Goal: Download file/media

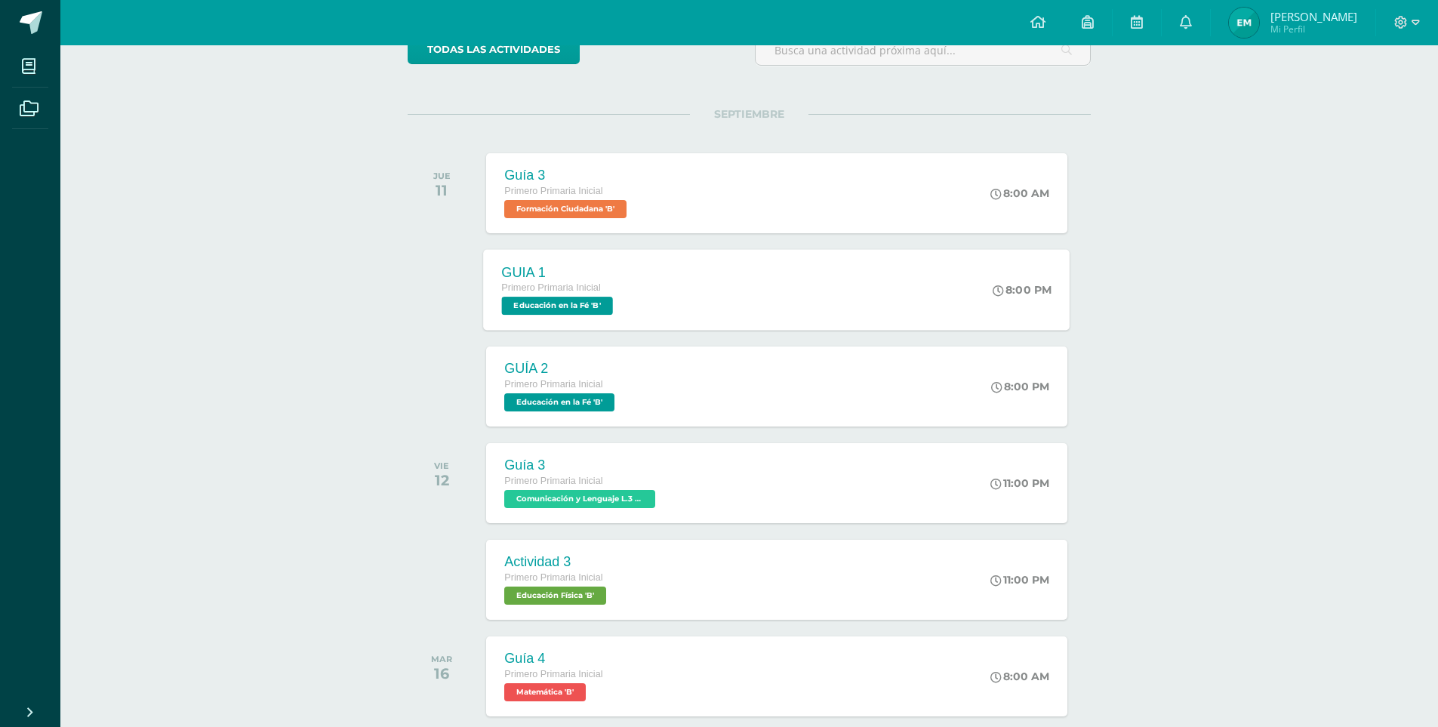
scroll to position [151, 0]
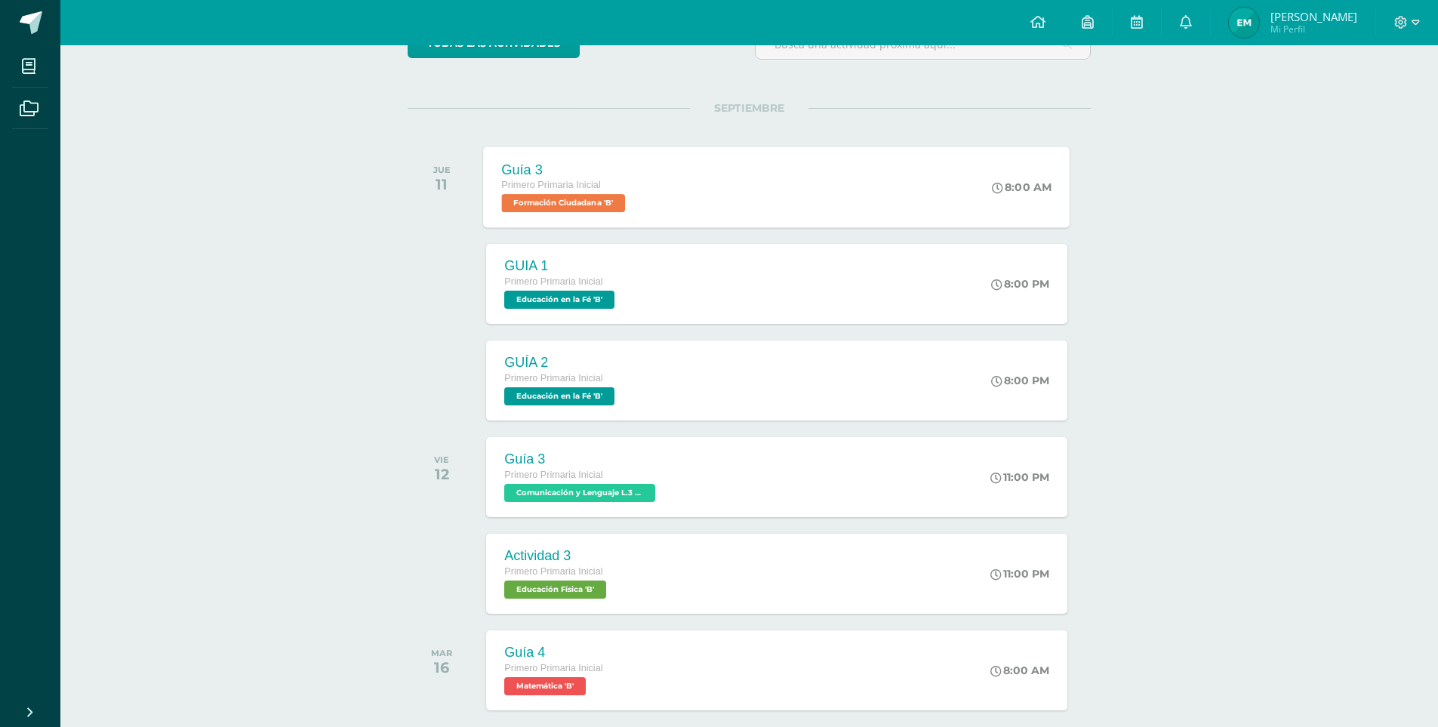
click at [586, 186] on span "Primero Primaria Inicial" at bounding box center [551, 185] width 99 height 11
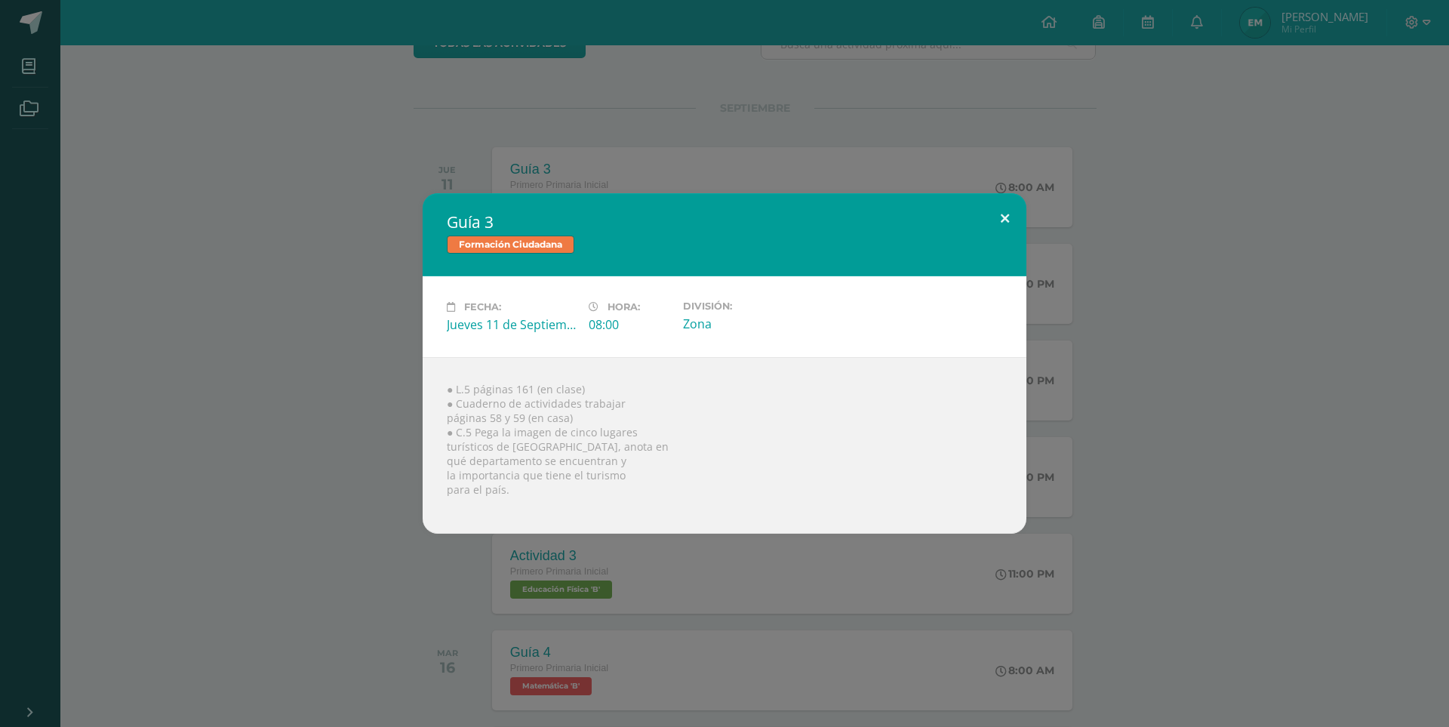
click at [1003, 214] on button at bounding box center [1005, 218] width 43 height 51
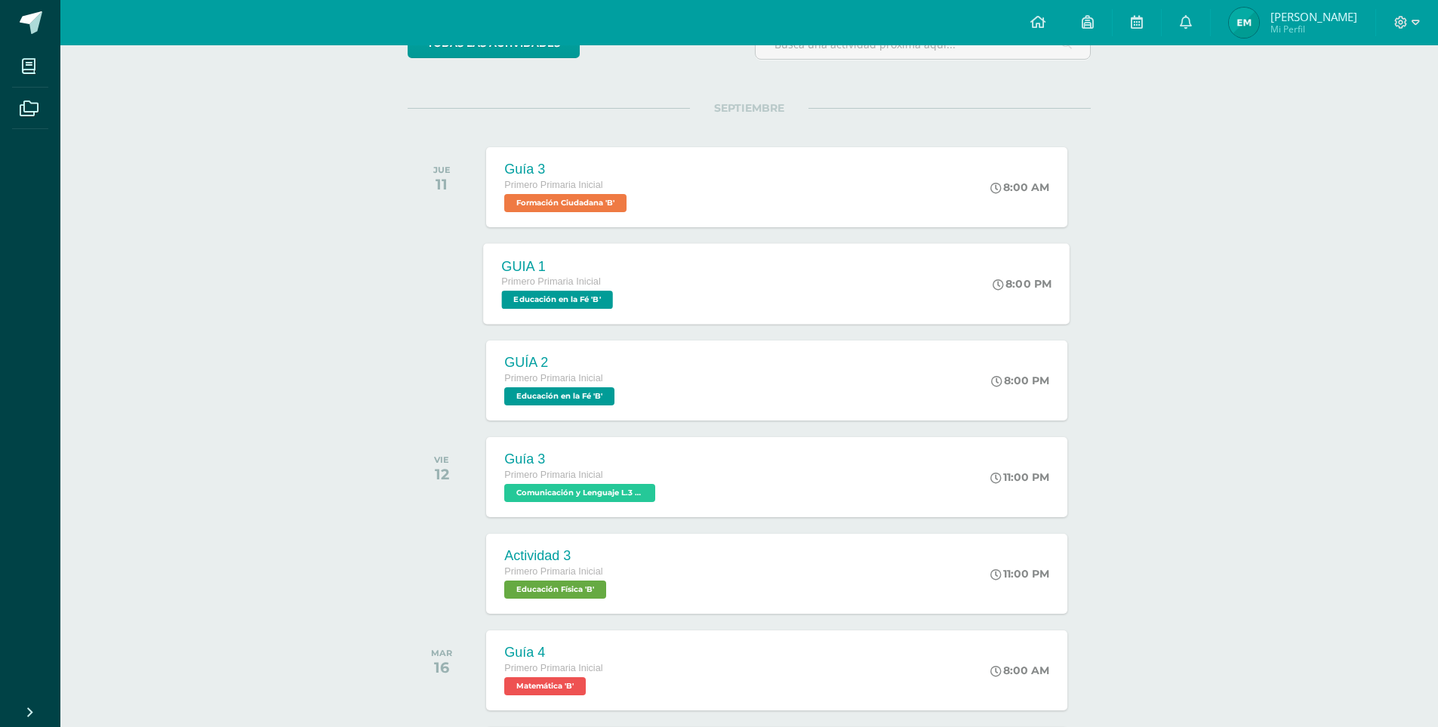
click at [552, 298] on span "Educación en la Fé 'B'" at bounding box center [557, 300] width 111 height 18
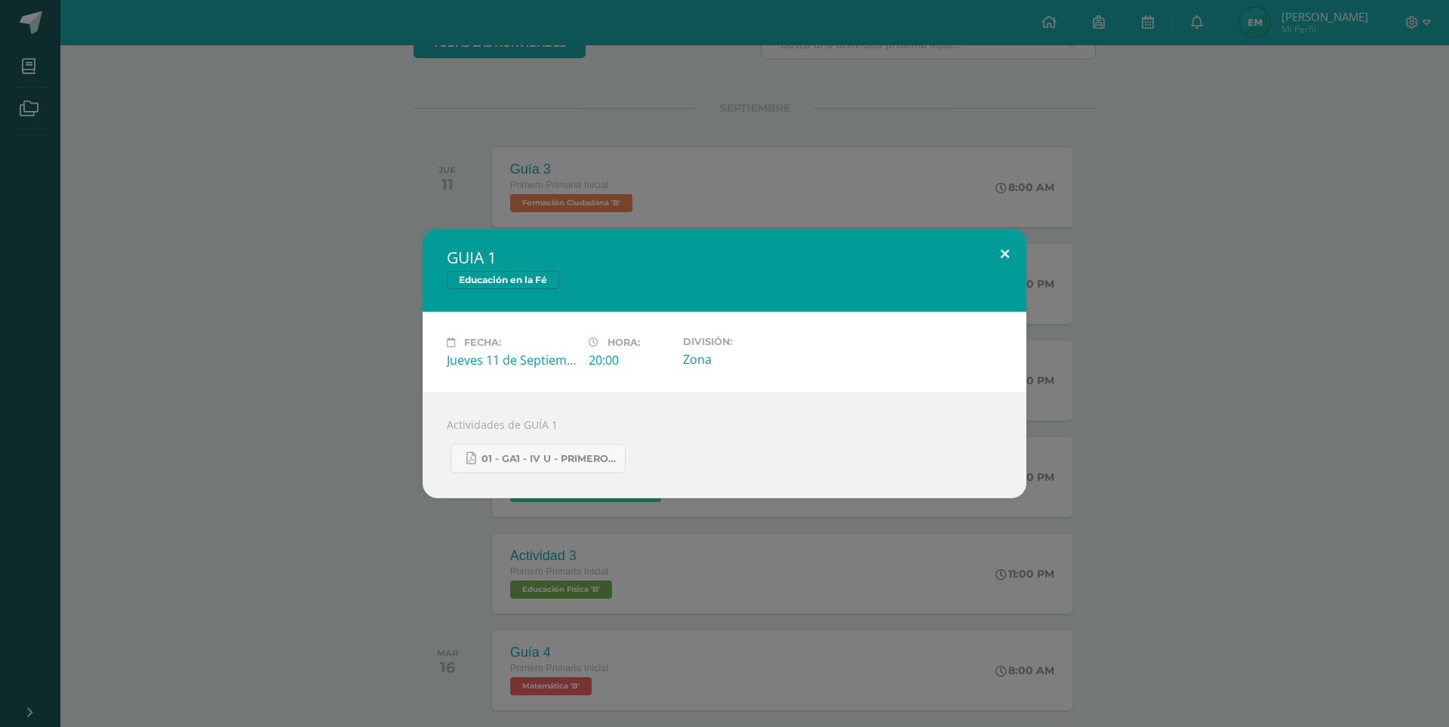
click at [1003, 252] on button at bounding box center [1005, 254] width 43 height 51
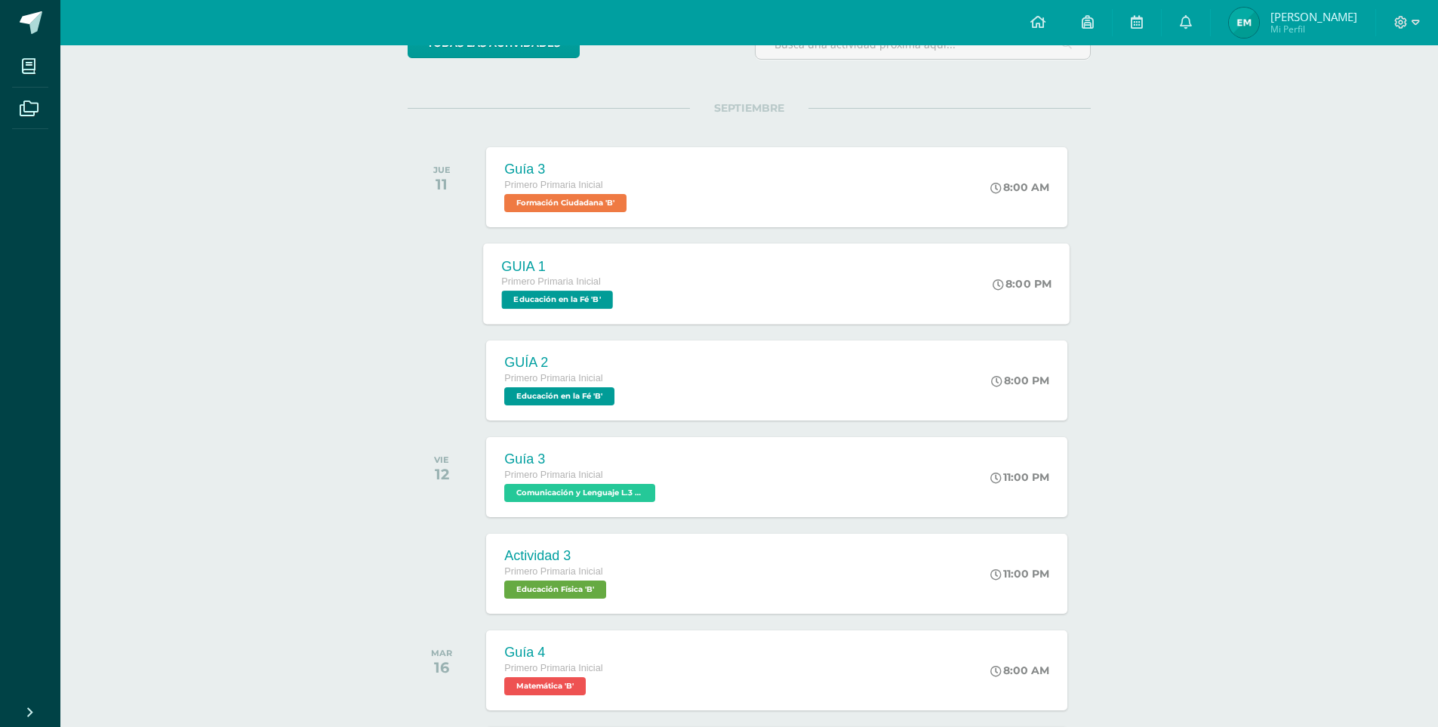
click at [538, 303] on span "Educación en la Fé 'B'" at bounding box center [557, 300] width 111 height 18
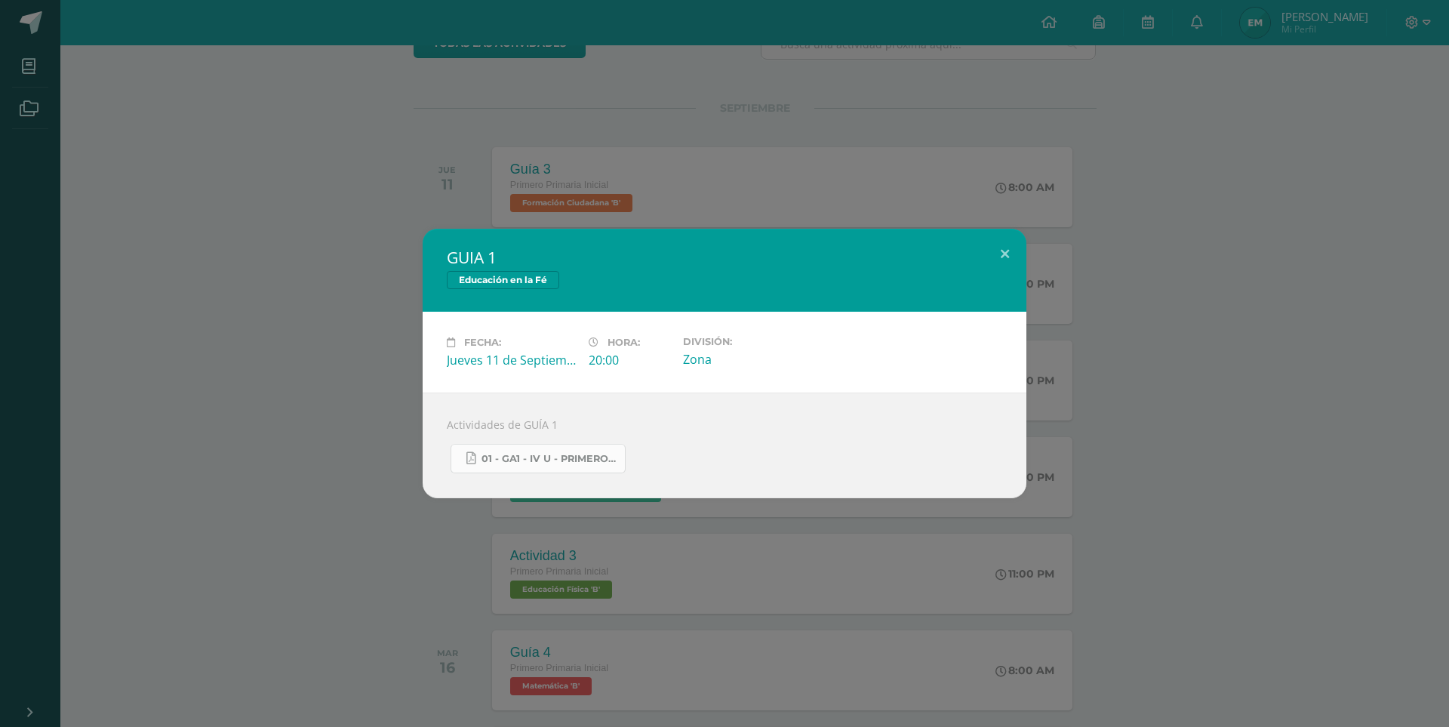
click at [547, 461] on span "01 - GA1 - IV U - Primero Primaria - GUÍAS DE APRENDIZAJE 2025.pdf" at bounding box center [550, 459] width 136 height 12
click at [1002, 255] on button at bounding box center [1005, 254] width 43 height 51
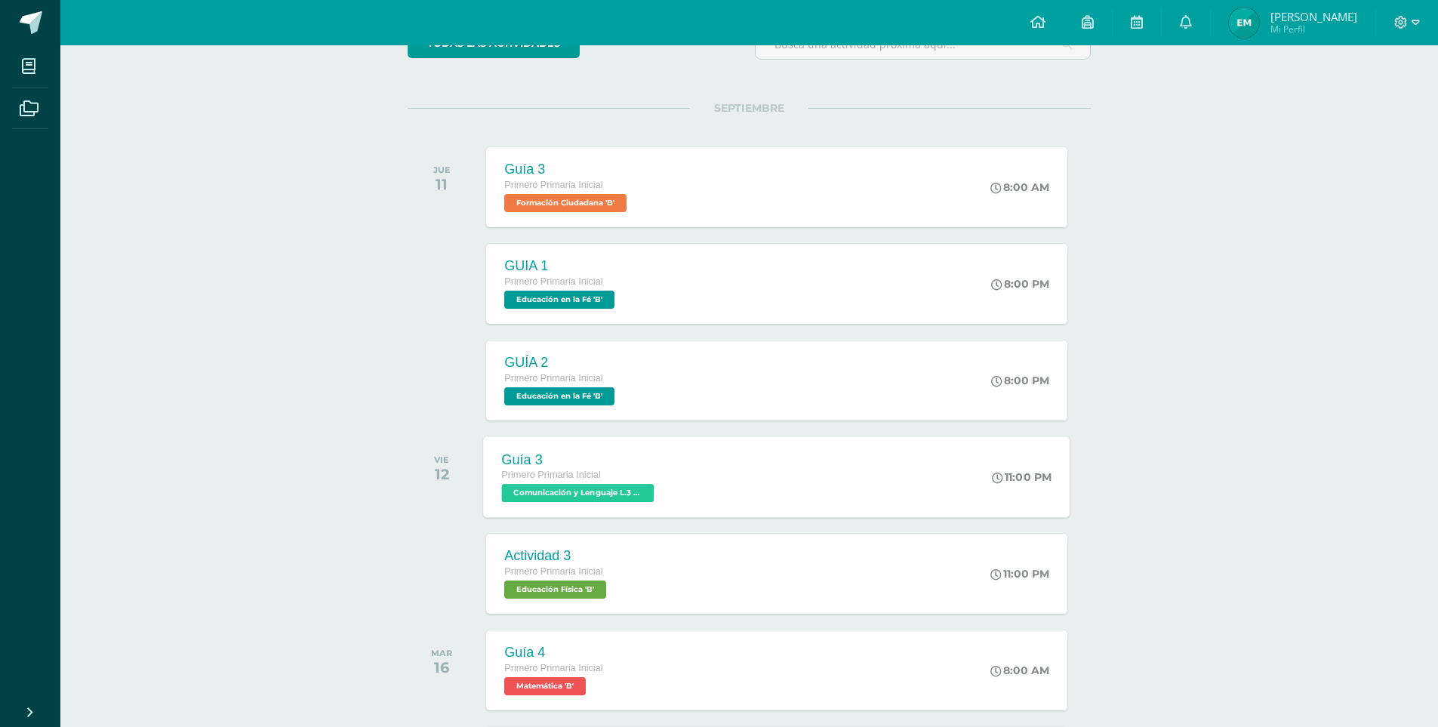
scroll to position [226, 0]
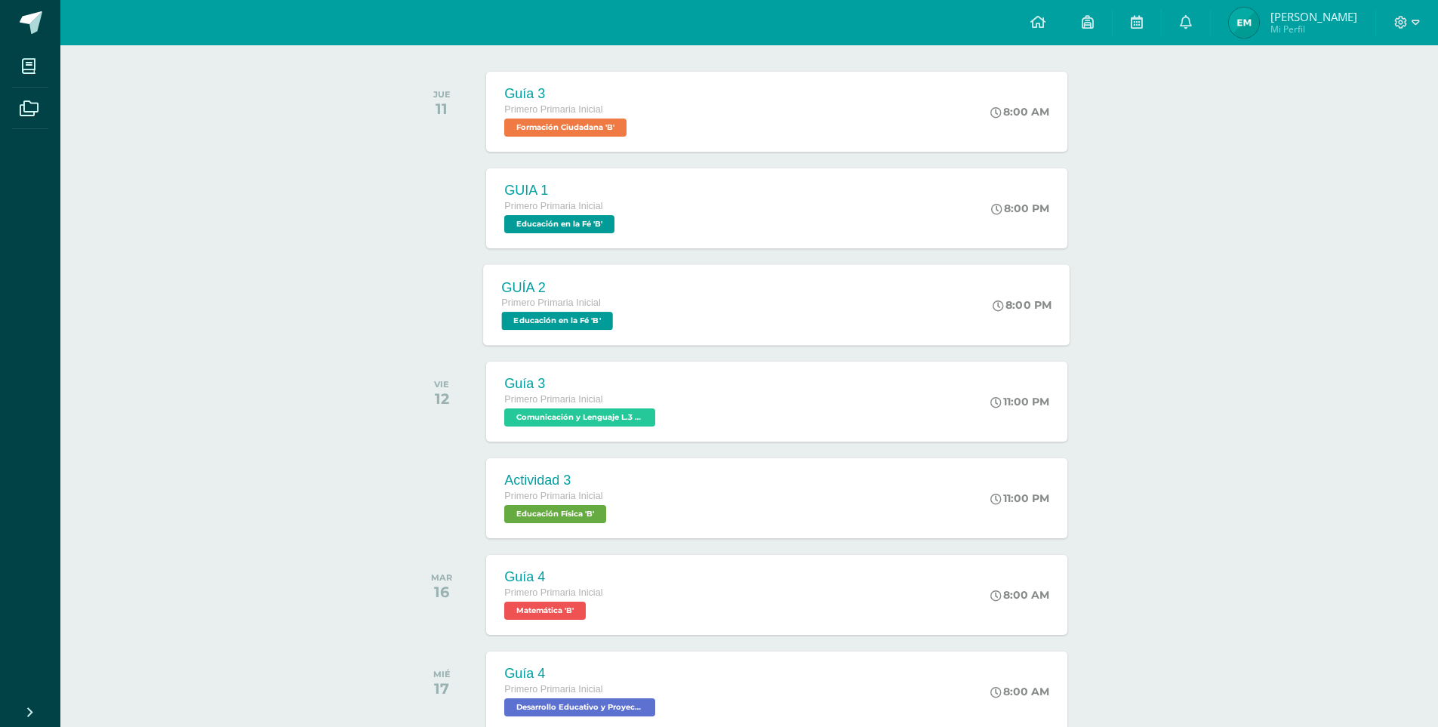
click at [574, 319] on span "Educación en la Fé 'B'" at bounding box center [557, 321] width 111 height 18
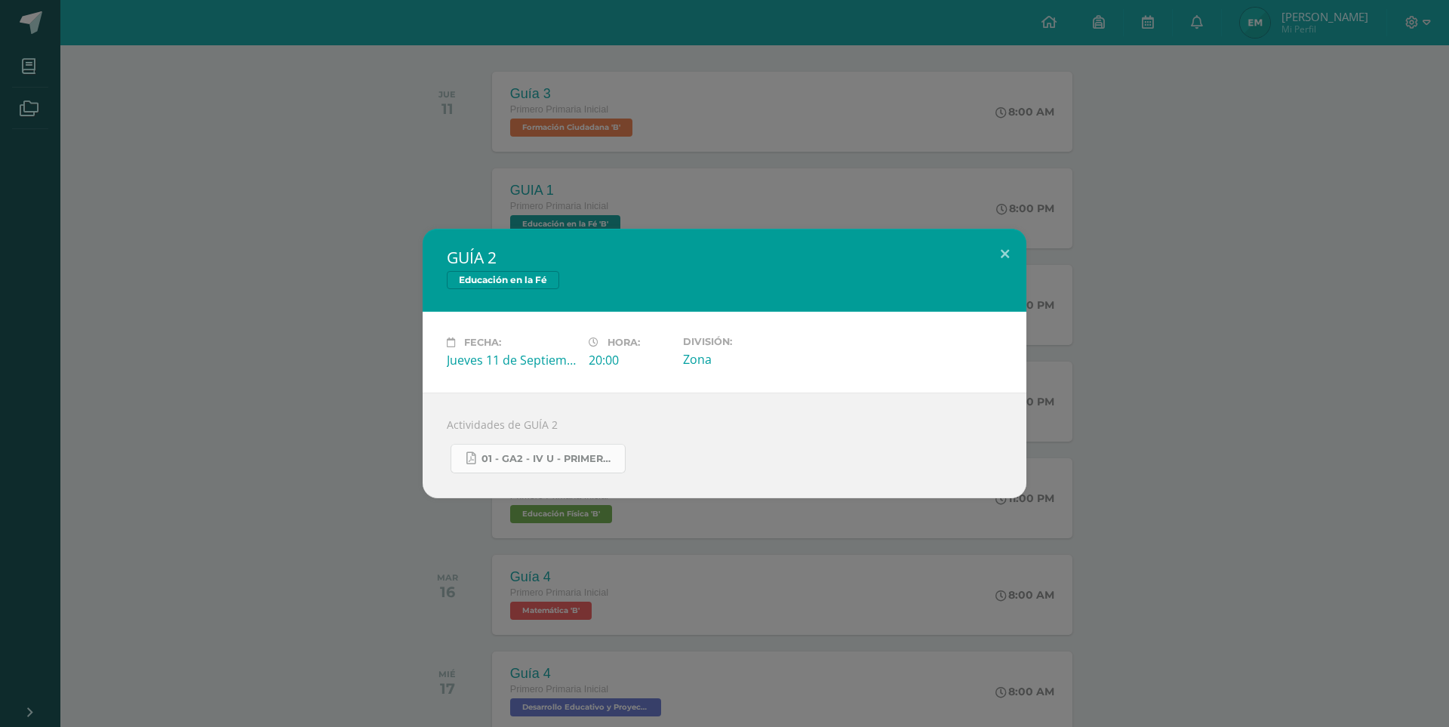
click at [565, 455] on span "01 - GA2 - IV U - Primero Primaria - GUÍAS DE APRENDIZAJE 2025.pdf" at bounding box center [550, 459] width 136 height 12
click at [999, 246] on button at bounding box center [1005, 254] width 43 height 51
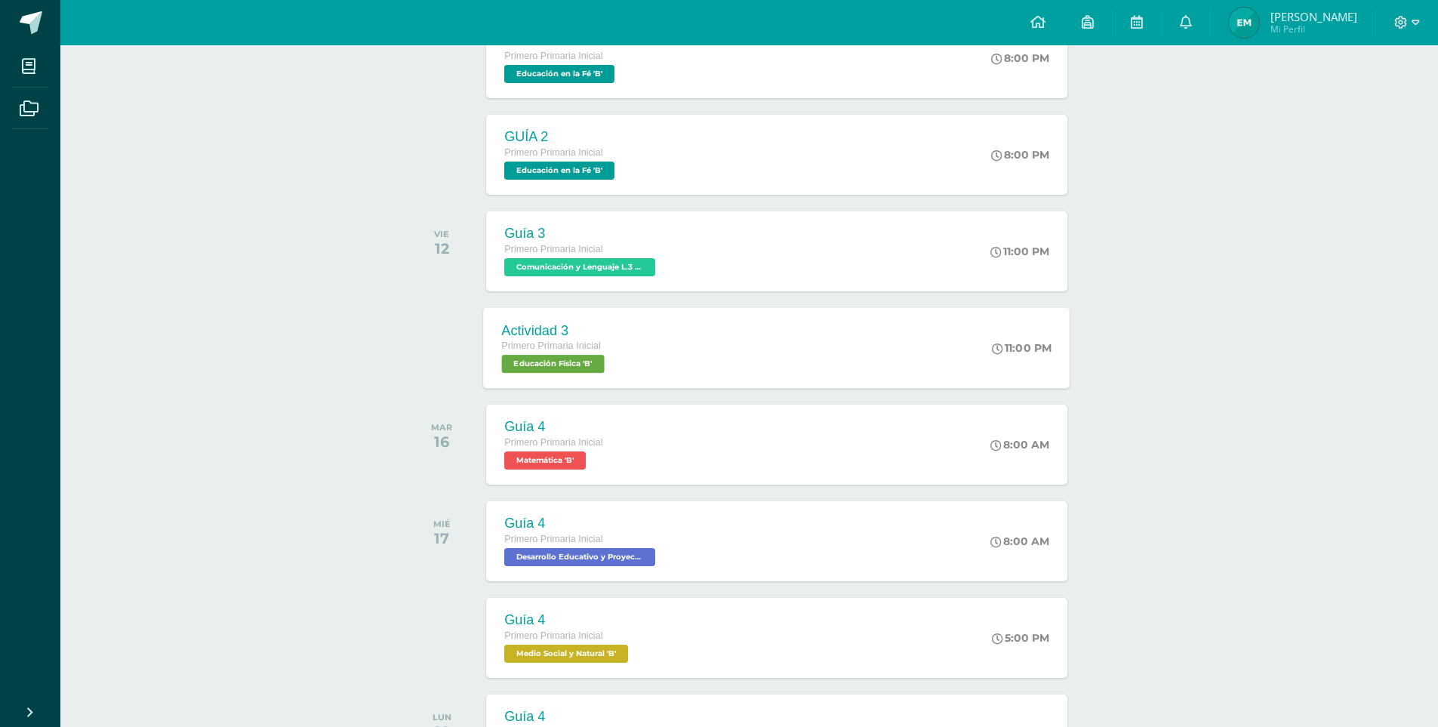
scroll to position [377, 0]
click at [570, 362] on span "Educación Física 'B'" at bounding box center [553, 363] width 103 height 18
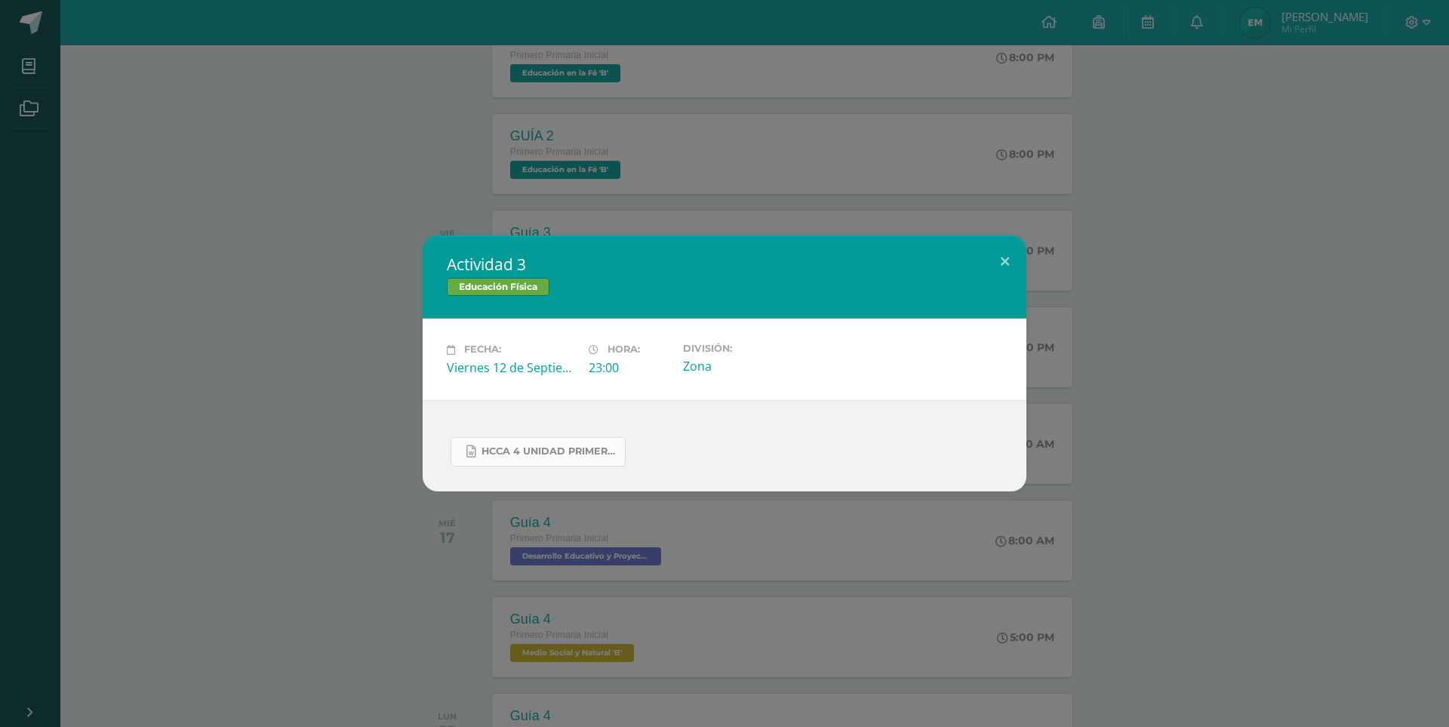
click at [547, 448] on span "HCCA 4 UNIDAD PRIMER CICLO 2025 .docx" at bounding box center [550, 451] width 136 height 12
click at [304, 420] on div "Actividad 3 Educación Física Fecha: [DATE] Hora: 23:00 División: Zona" at bounding box center [724, 363] width 1437 height 255
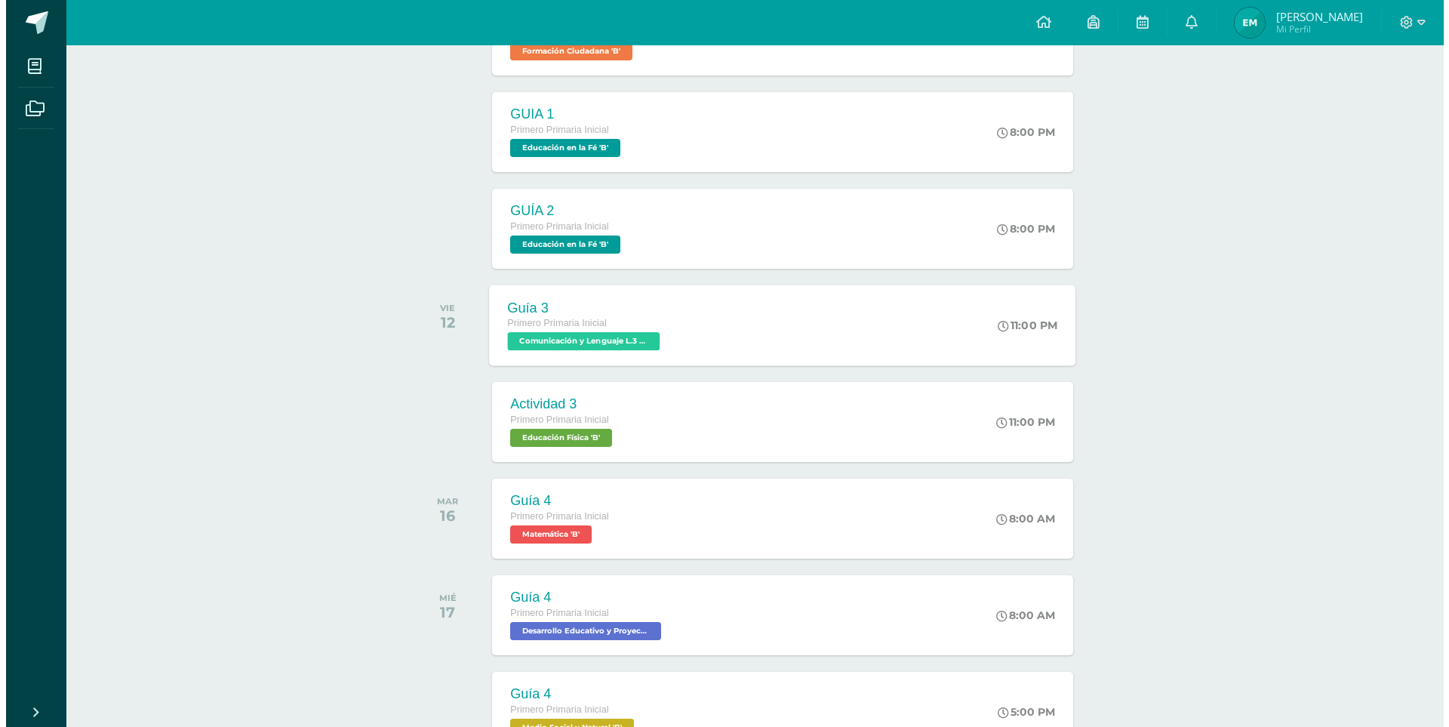
scroll to position [302, 0]
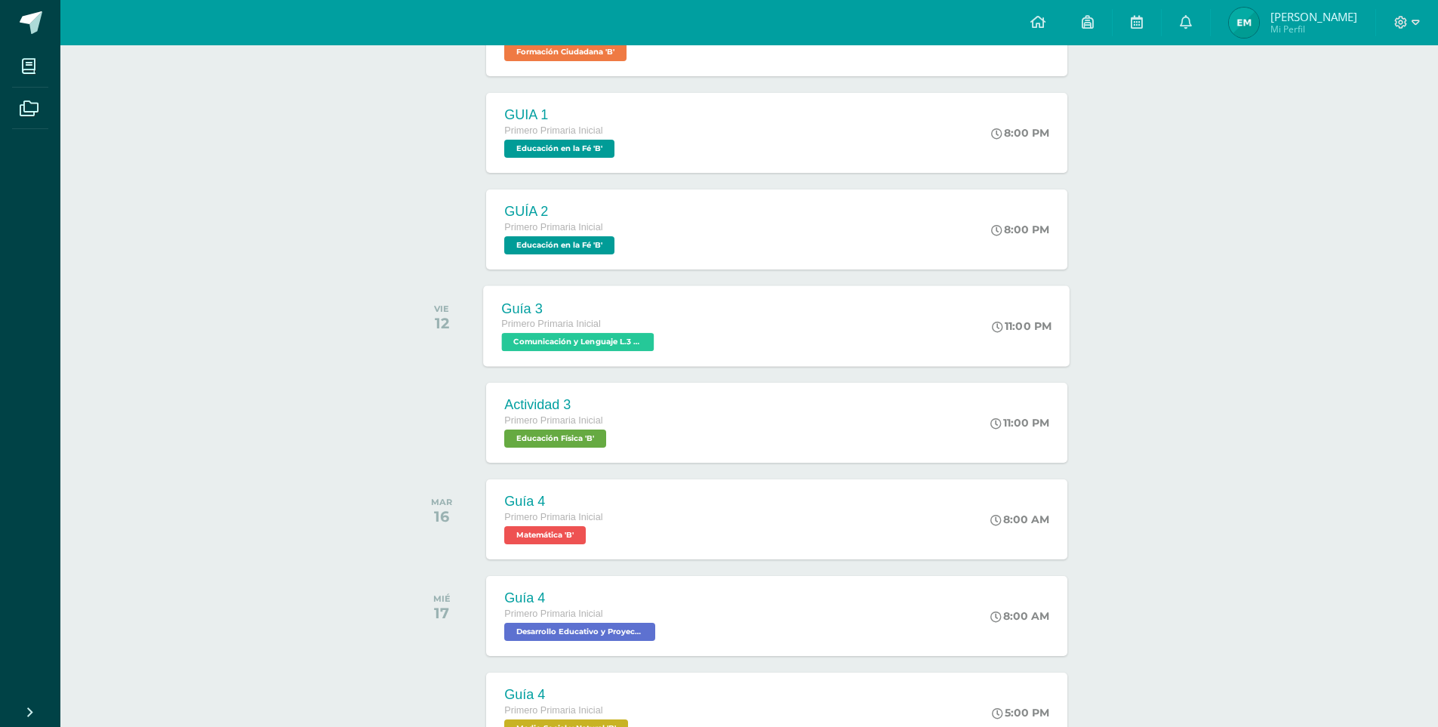
drag, startPoint x: 564, startPoint y: 271, endPoint x: 567, endPoint y: 290, distance: 19.1
click at [707, 325] on div "Guía 3 Primero Primaria Inicial Comunicación y Lenguaje L.3 (Inglés y Laborator…" at bounding box center [777, 325] width 587 height 81
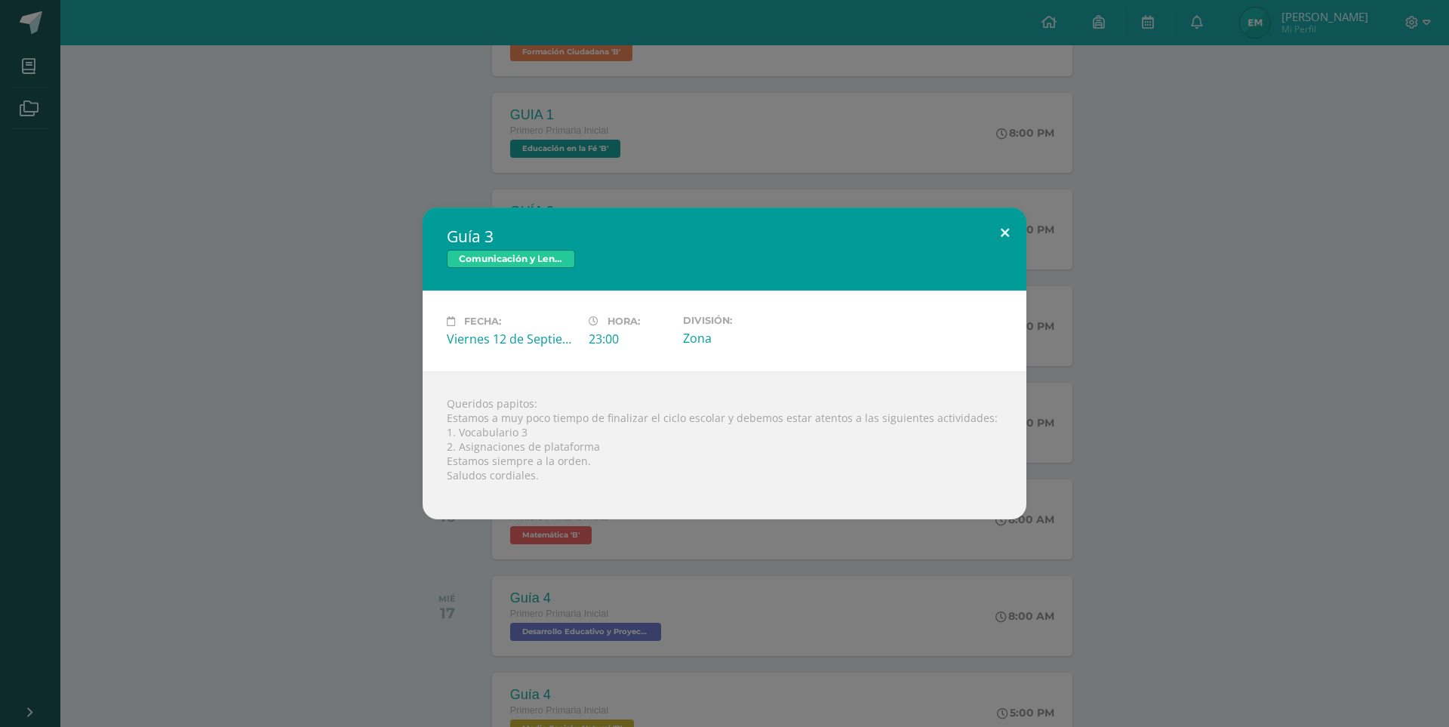
click at [1005, 233] on button at bounding box center [1005, 233] width 43 height 51
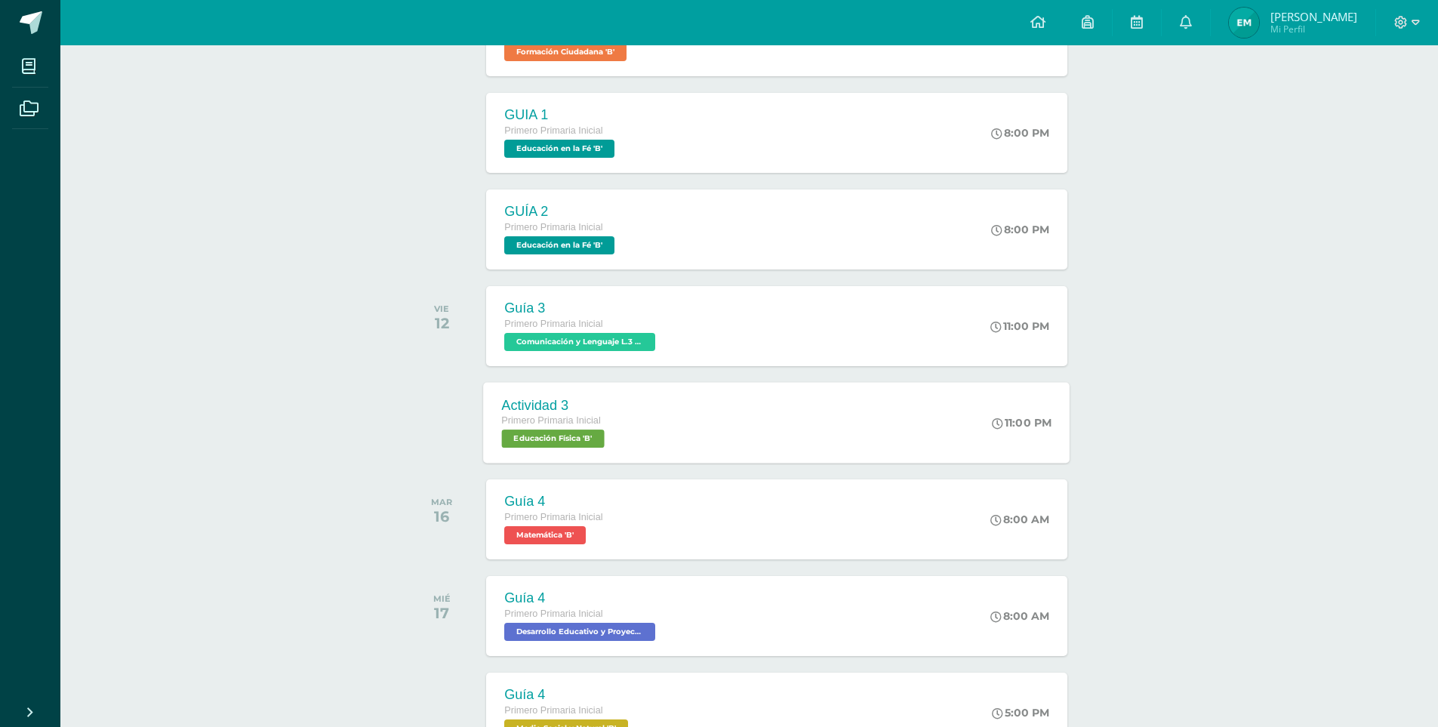
click at [568, 438] on span "Educación Física 'B'" at bounding box center [553, 439] width 103 height 18
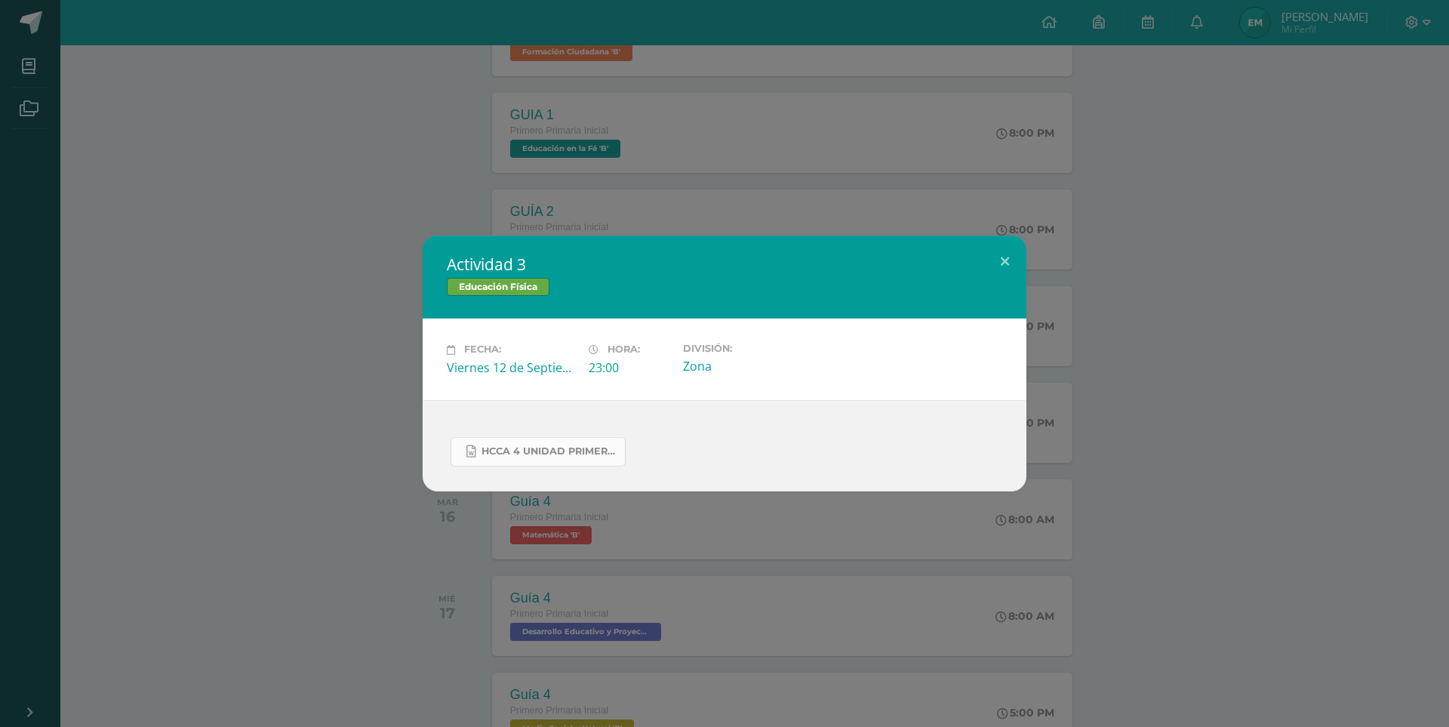
click at [554, 451] on span "HCCA 4 UNIDAD PRIMER CICLO 2025 .docx" at bounding box center [550, 451] width 136 height 12
